Goal: Information Seeking & Learning: Learn about a topic

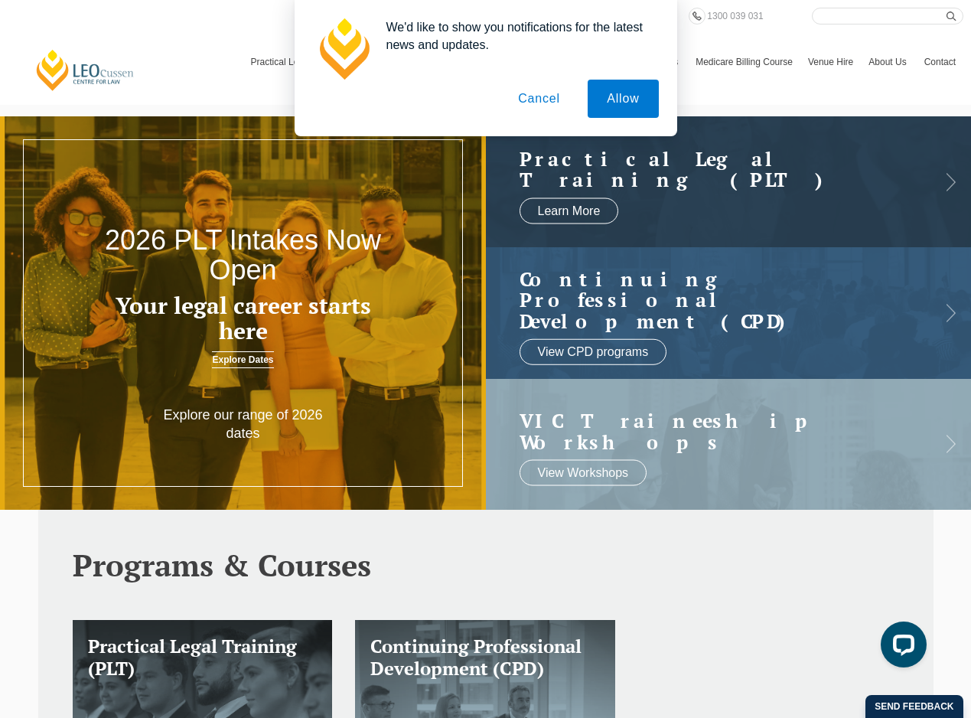
click at [536, 104] on button "Cancel" at bounding box center [539, 99] width 80 height 38
